Goal: Navigation & Orientation: Find specific page/section

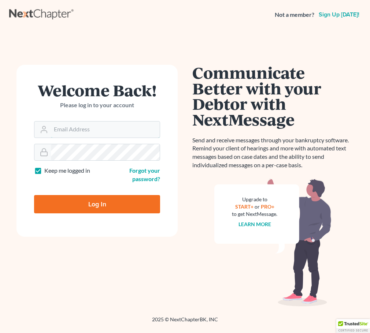
type input "awit@jennislaw.com"
click at [84, 200] on input "Log In" at bounding box center [97, 204] width 126 height 18
type input "Thinking..."
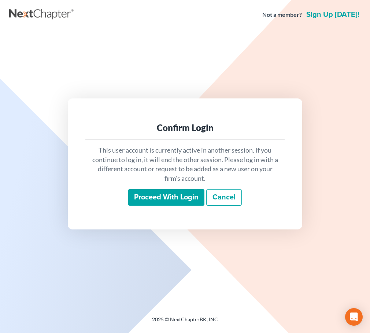
click at [158, 198] on input "Proceed with login" at bounding box center [166, 197] width 76 height 17
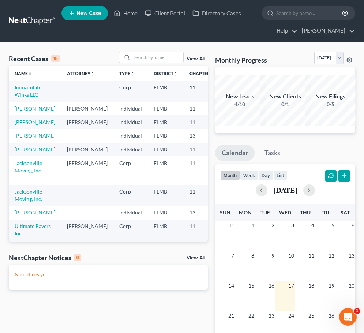
click at [32, 92] on link "Immaculate Winks LLC" at bounding box center [28, 91] width 27 height 14
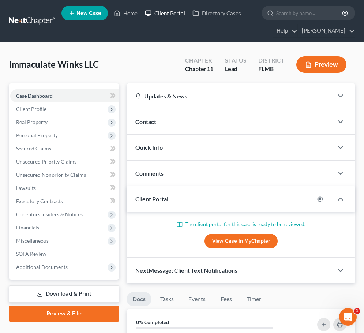
click at [161, 12] on link "Client Portal" at bounding box center [165, 13] width 48 height 13
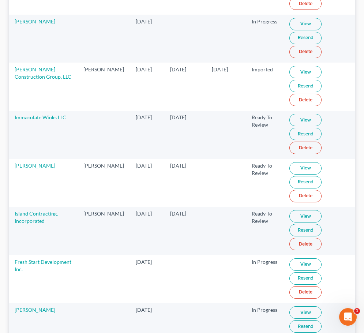
scroll to position [220, 0]
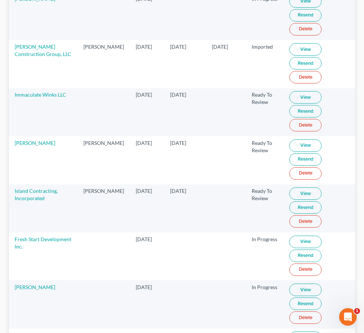
click at [295, 98] on link "View" at bounding box center [306, 97] width 32 height 12
